Goal: Information Seeking & Learning: Find contact information

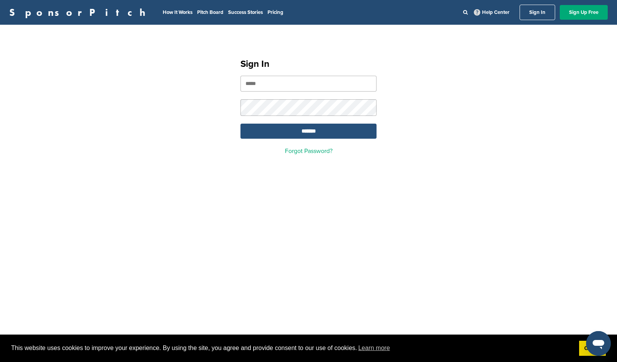
type input "**********"
click at [302, 131] on input "*******" at bounding box center [308, 131] width 136 height 15
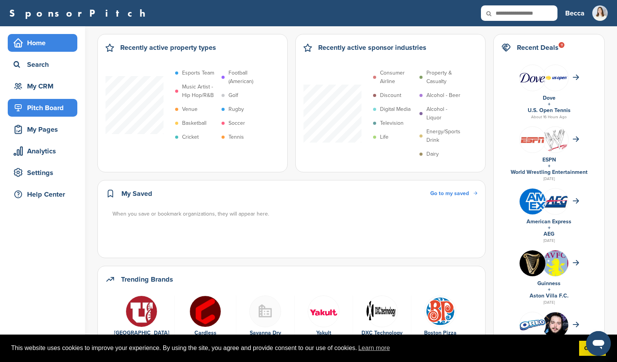
click at [46, 102] on div "Pitch Board" at bounding box center [45, 108] width 66 height 14
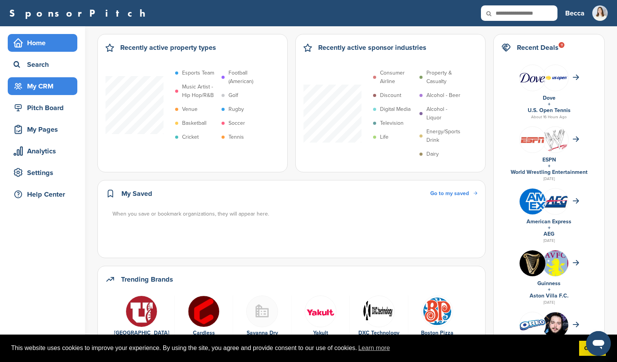
click at [46, 87] on div "My CRM" at bounding box center [45, 86] width 66 height 14
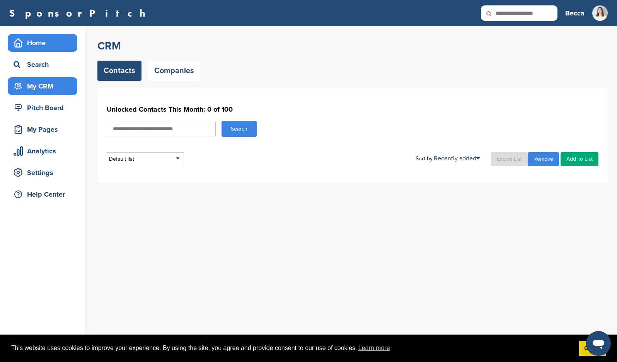
click at [44, 43] on div "Home" at bounding box center [45, 43] width 66 height 14
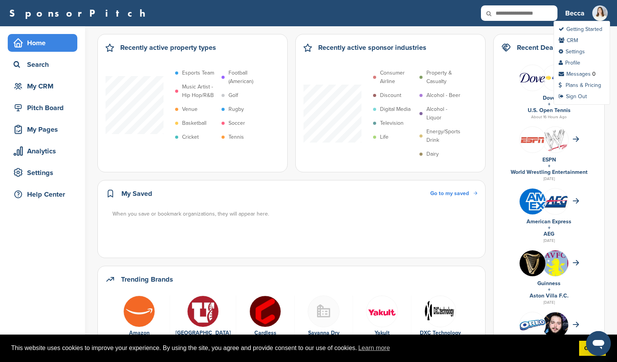
click at [600, 11] on img at bounding box center [599, 12] width 15 height 15
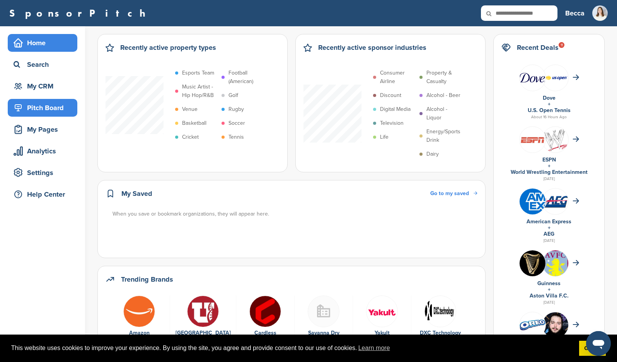
click at [40, 110] on div "Pitch Board" at bounding box center [45, 108] width 66 height 14
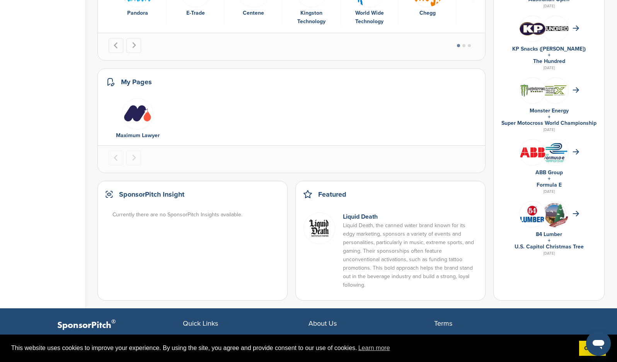
scroll to position [435, 0]
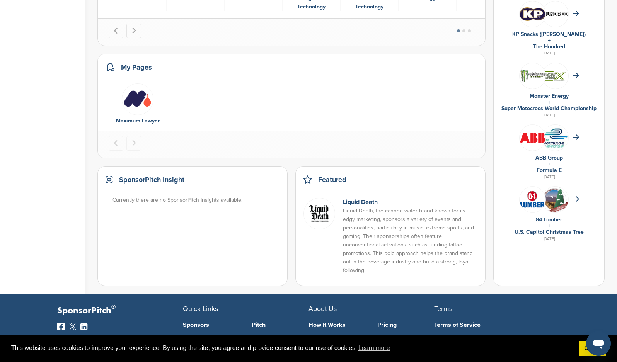
click at [134, 107] on img "1 of 1" at bounding box center [138, 99] width 32 height 32
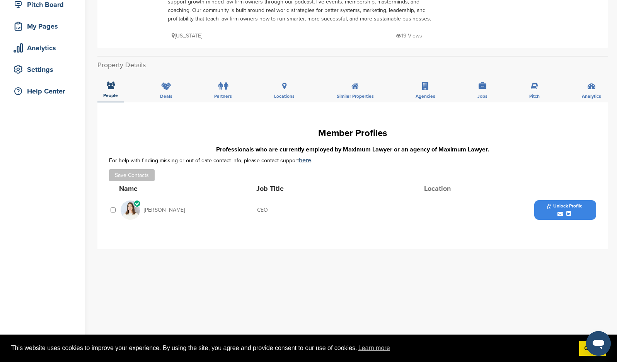
scroll to position [102, 0]
click at [163, 84] on icon at bounding box center [166, 87] width 10 height 8
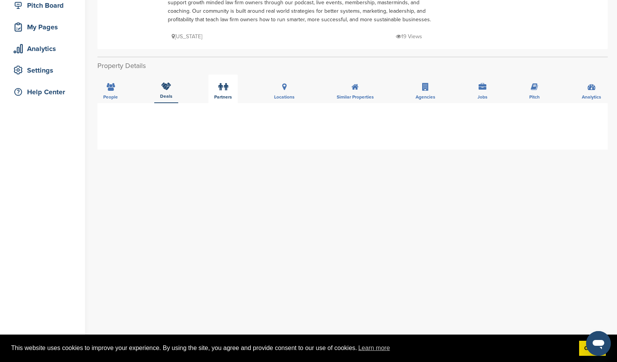
click at [219, 90] on icon at bounding box center [220, 87] width 4 height 8
click at [278, 88] on div "Locations" at bounding box center [284, 89] width 32 height 29
click at [345, 89] on div "Similar Properties" at bounding box center [355, 89] width 49 height 29
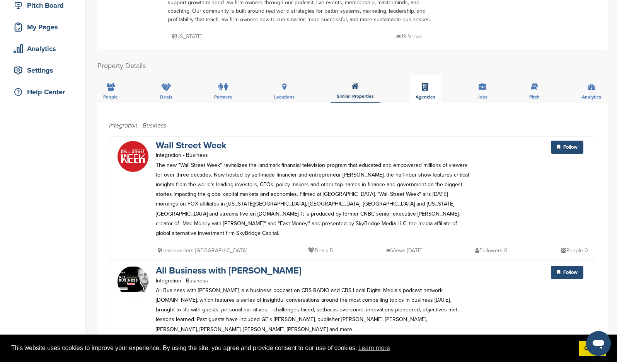
click at [426, 90] on icon at bounding box center [425, 87] width 7 height 8
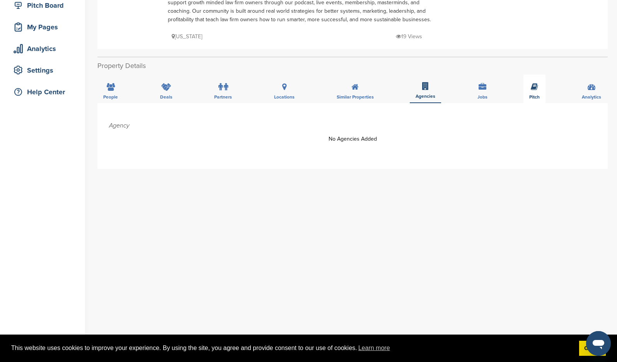
click at [532, 88] on icon at bounding box center [533, 87] width 7 height 8
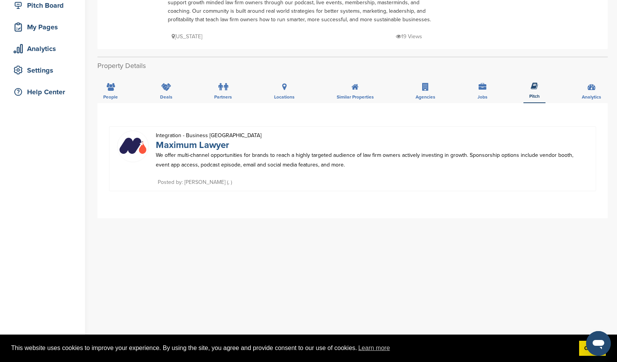
click at [189, 146] on link "Maximum Lawyer" at bounding box center [192, 144] width 73 height 11
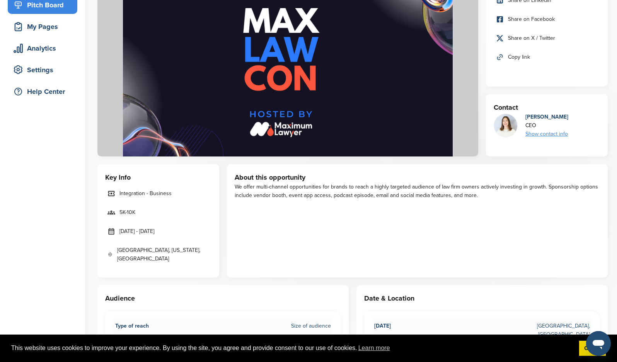
scroll to position [101, 0]
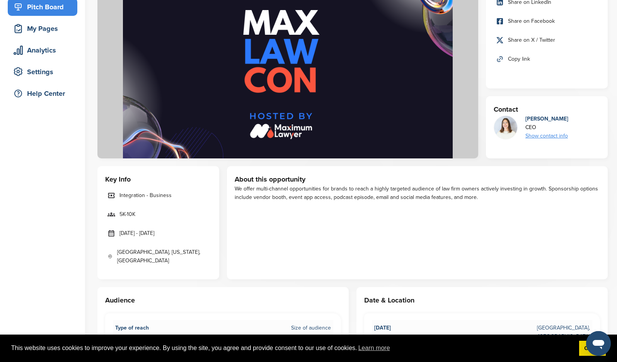
click at [555, 136] on div "Show contact info" at bounding box center [546, 136] width 43 height 8
